Goal: Information Seeking & Learning: Find specific fact

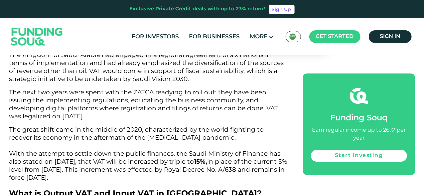
scroll to position [910, 0]
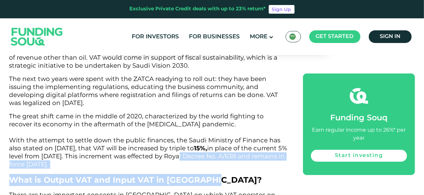
drag, startPoint x: 206, startPoint y: 148, endPoint x: 212, endPoint y: 166, distance: 19.1
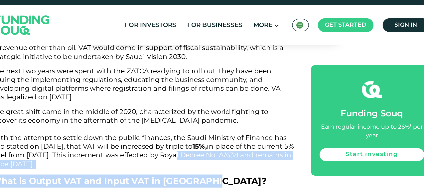
click at [215, 150] on p "The great shift came in the middle of 2020, characterized by the world fighting…" at bounding box center [148, 140] width 279 height 56
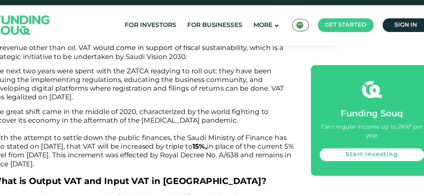
drag, startPoint x: 210, startPoint y: 147, endPoint x: 284, endPoint y: 151, distance: 74.0
click at [284, 151] on p "The great shift came in the middle of 2020, characterized by the world fighting…" at bounding box center [148, 140] width 279 height 56
click at [212, 148] on span "The great shift came in the middle of 2020, characterized by the world fighting…" at bounding box center [148, 140] width 278 height 56
drag, startPoint x: 209, startPoint y: 148, endPoint x: 283, endPoint y: 147, distance: 73.5
click at [283, 147] on p "The great shift came in the middle of 2020, characterized by the world fighting…" at bounding box center [148, 140] width 279 height 56
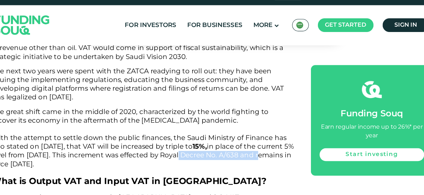
copy span "Royal Decree No. A/638"
